Goal: Navigation & Orientation: Find specific page/section

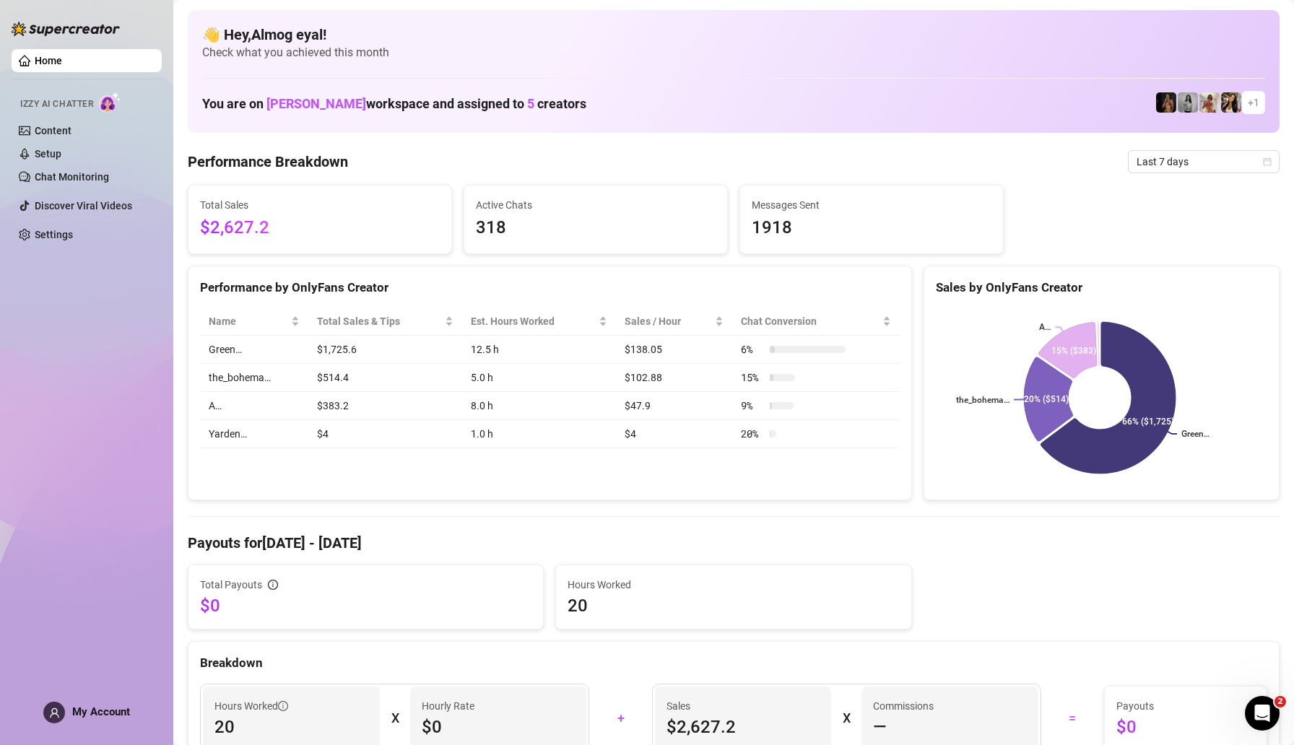
click at [1154, 162] on span "Last 7 days" at bounding box center [1203, 162] width 134 height 22
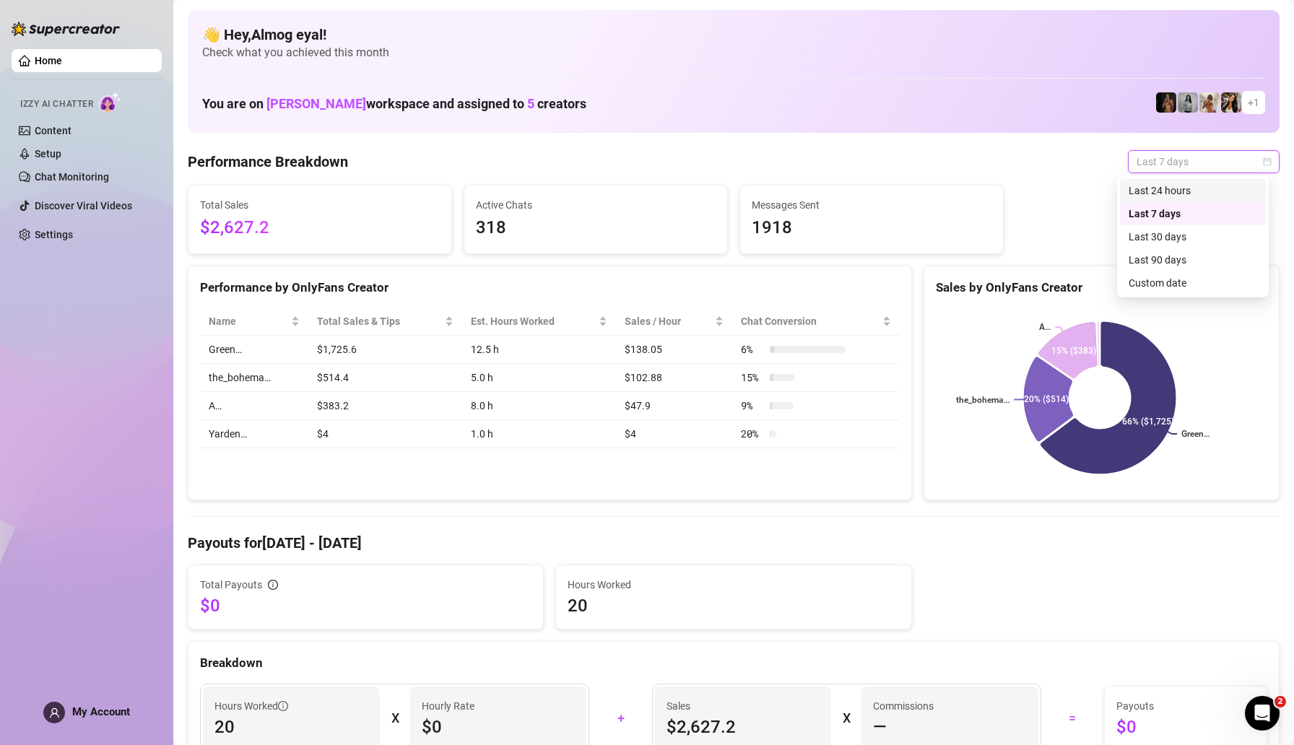
click at [1167, 188] on div "Last 24 hours" at bounding box center [1192, 191] width 129 height 16
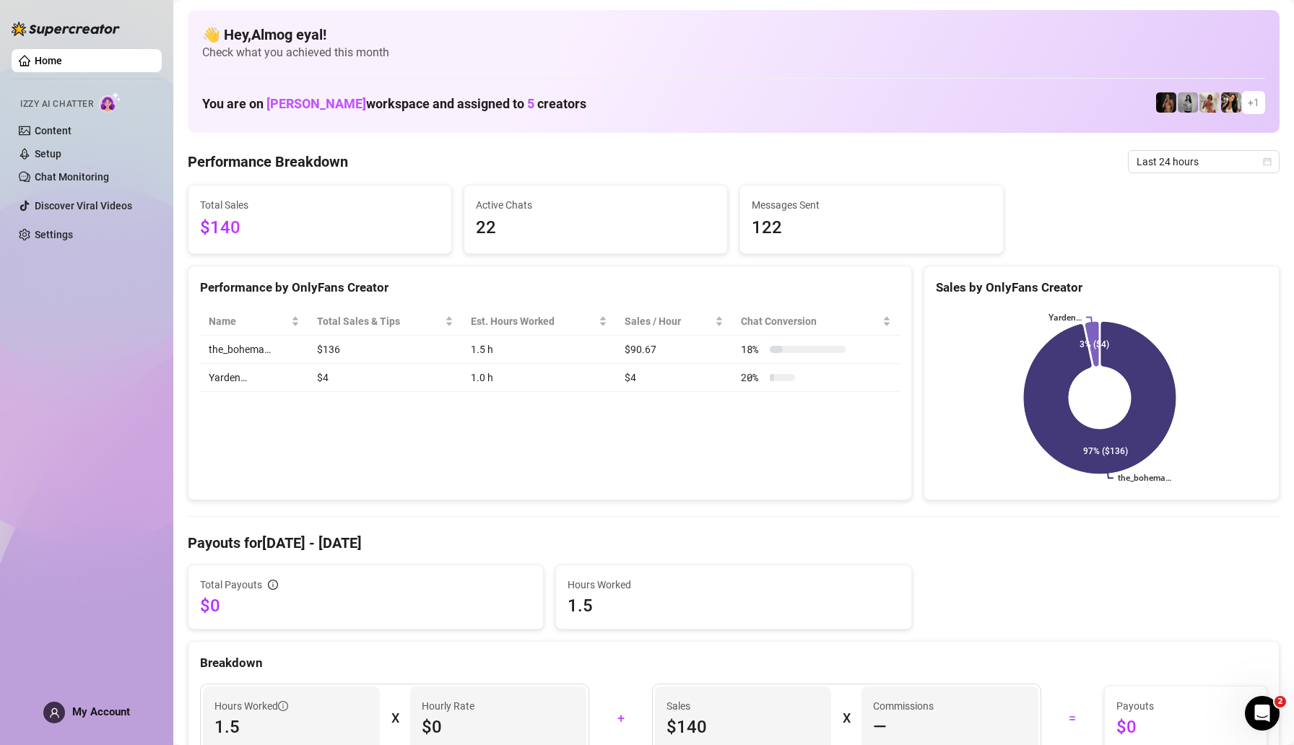
click at [670, 447] on div "Performance by OnlyFans Creator Name Total Sales & Tips Est. Hours Worked Sales…" at bounding box center [550, 383] width 724 height 235
click at [71, 136] on link "Content" at bounding box center [53, 131] width 37 height 12
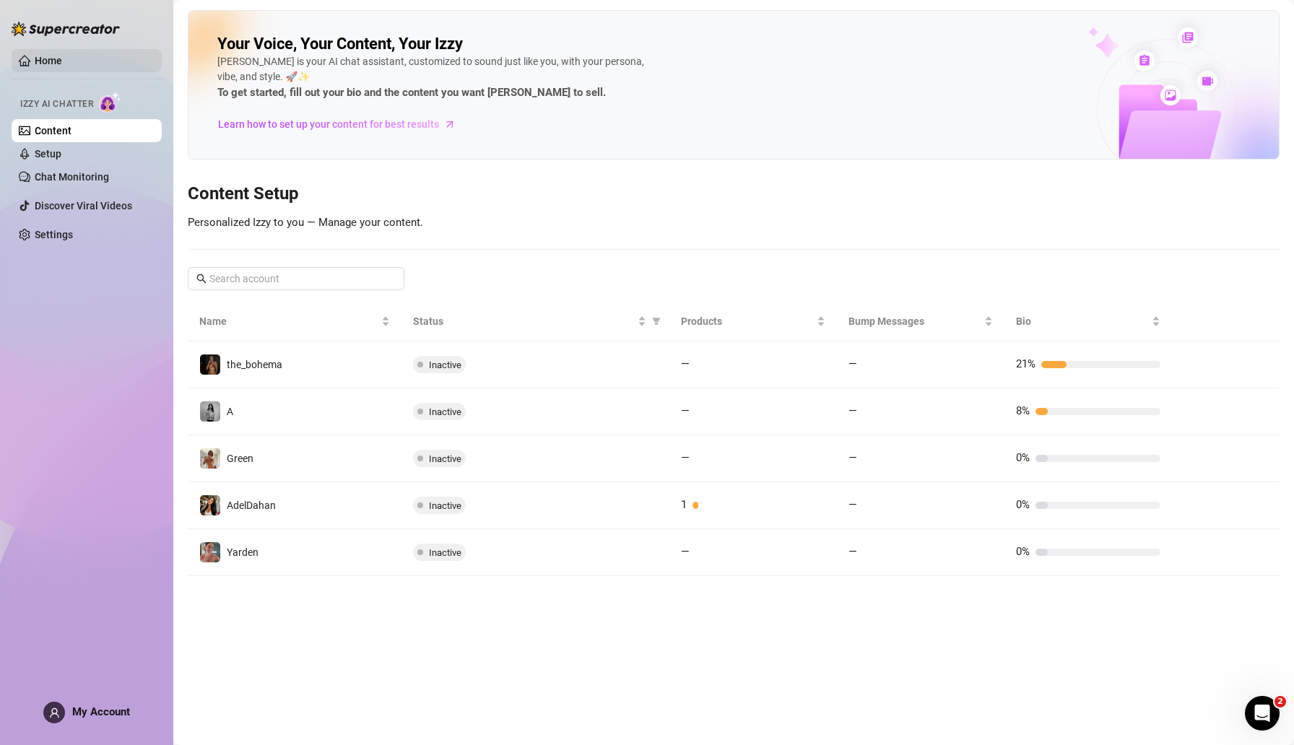
click at [62, 61] on link "Home" at bounding box center [48, 61] width 27 height 12
